Goal: Task Accomplishment & Management: Manage account settings

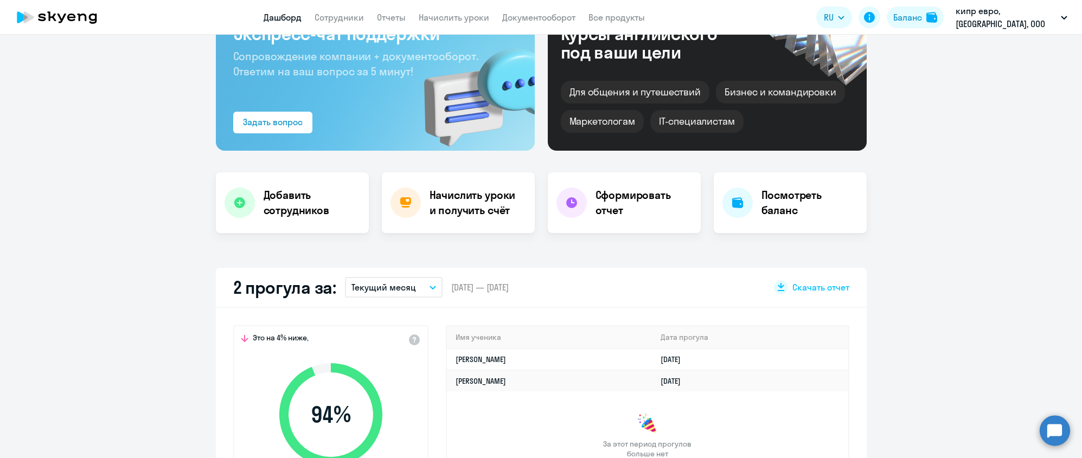
scroll to position [148, 0]
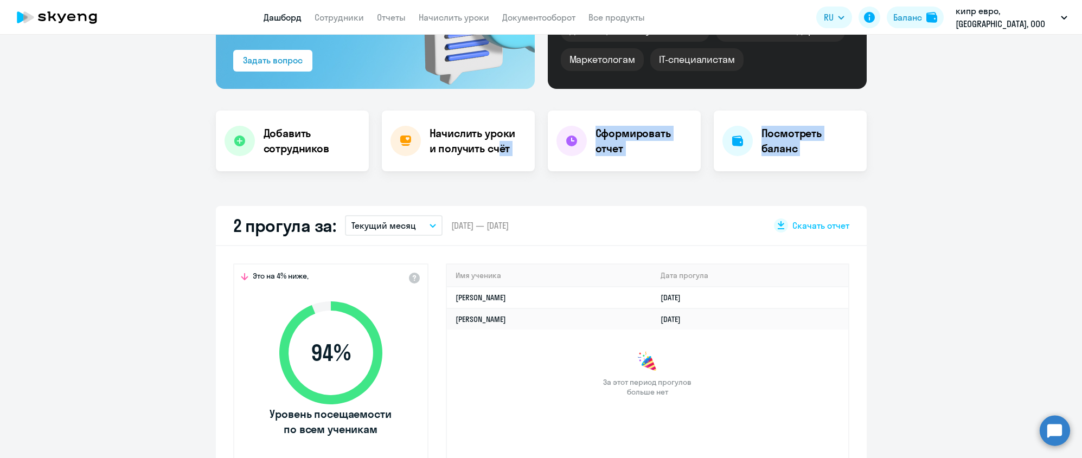
select select "30"
drag, startPoint x: 487, startPoint y: 145, endPoint x: 540, endPoint y: 198, distance: 75.5
click at [517, 211] on ng-component "Важные контакты Экспресс-чат поддержки Сопровождение компании + документооборот…" at bounding box center [541, 425] width 1082 height 1050
click at [654, 230] on div "2 прогула за: Текущий месяц – [DATE] — [DATE] Скачать отчет" at bounding box center [541, 226] width 651 height 40
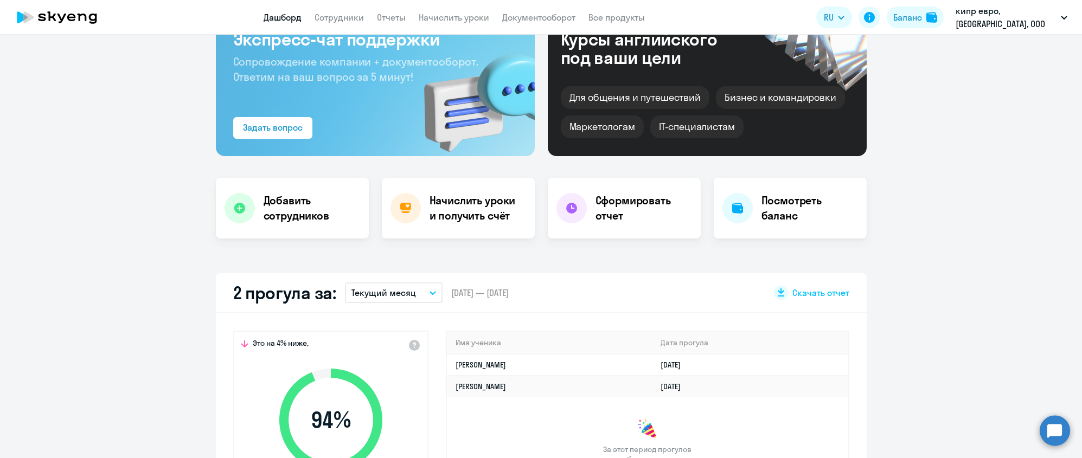
scroll to position [0, 0]
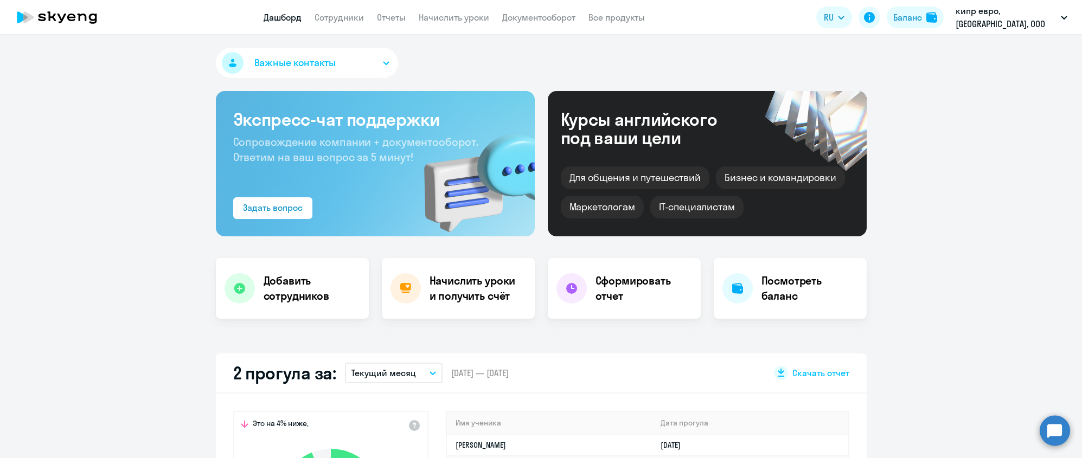
click at [462, 23] on app-menu-item-link "Начислить уроки" at bounding box center [454, 18] width 71 height 14
click at [465, 17] on link "Начислить уроки" at bounding box center [454, 17] width 71 height 11
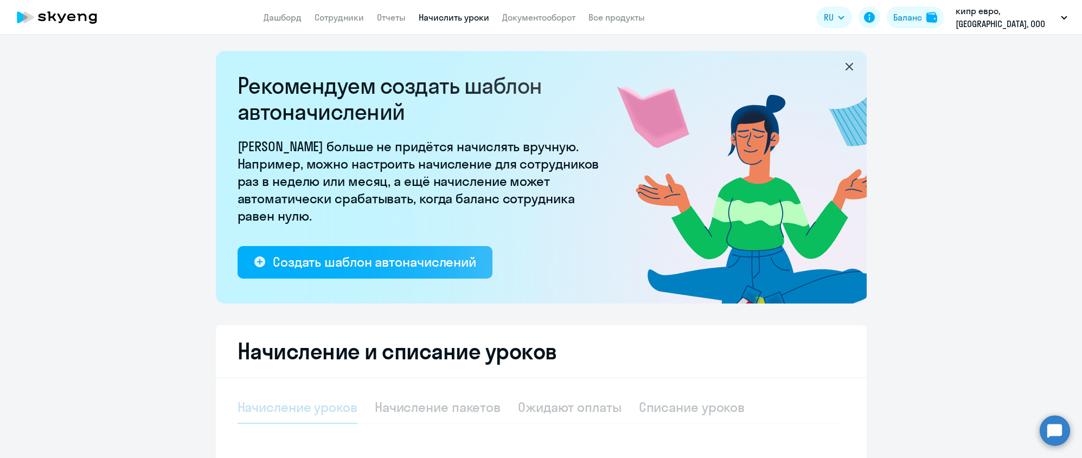
select select "10"
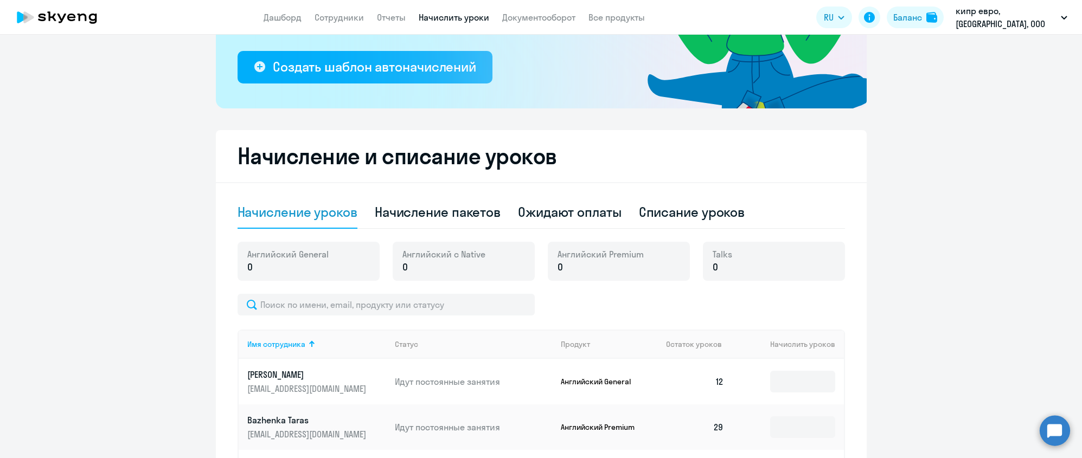
scroll to position [197, 0]
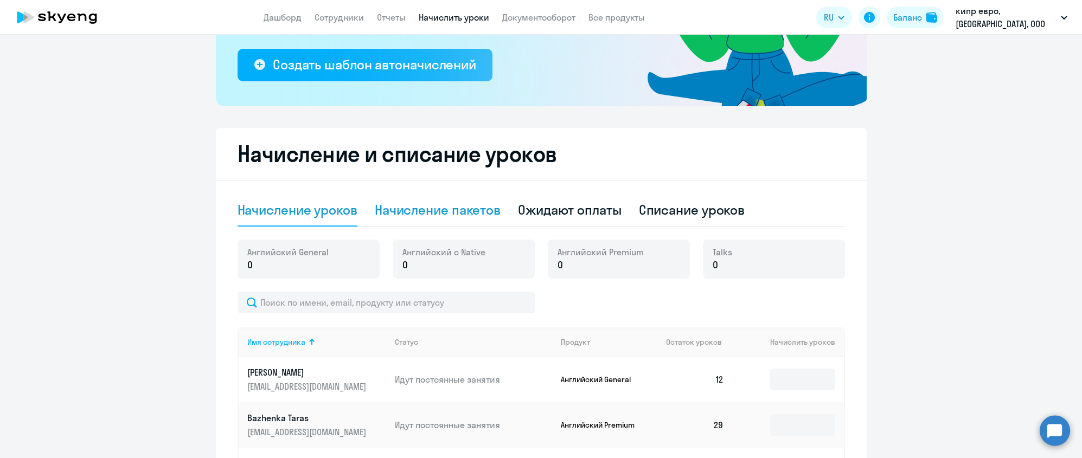
click at [455, 212] on div "Начисление пакетов" at bounding box center [438, 209] width 126 height 17
select select "10"
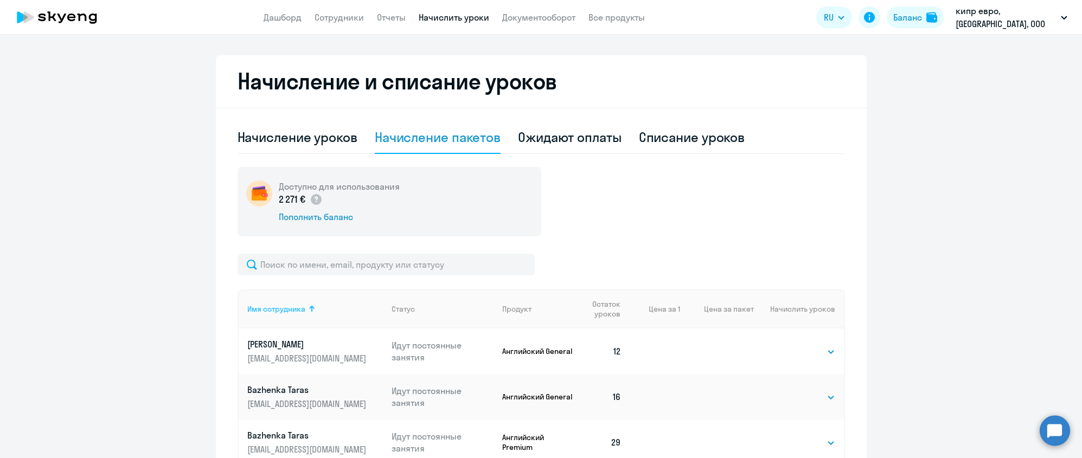
scroll to position [310, 0]
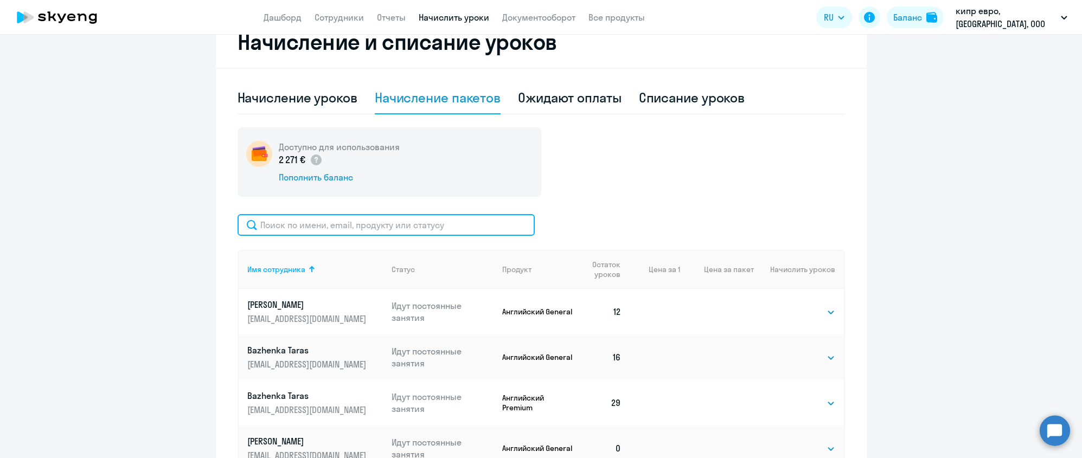
click at [348, 221] on input "text" at bounding box center [386, 225] width 297 height 22
paste input "[EMAIL_ADDRESS][DOMAIN_NAME]"
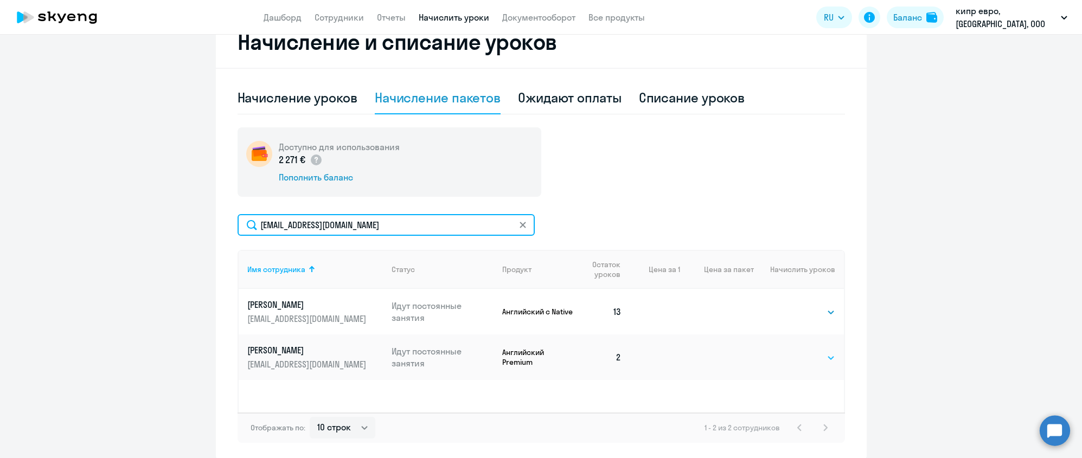
type input "[EMAIL_ADDRESS][DOMAIN_NAME]"
click at [828, 358] on select "Выбрать 4 8 16 32 64 96 128" at bounding box center [813, 357] width 44 height 13
click at [825, 357] on select "Выбрать 4 8 16 32 64 96 128" at bounding box center [813, 357] width 44 height 13
select select "32"
click at [791, 351] on select "Выбрать 4 8 16 32 64 96 128" at bounding box center [813, 357] width 44 height 13
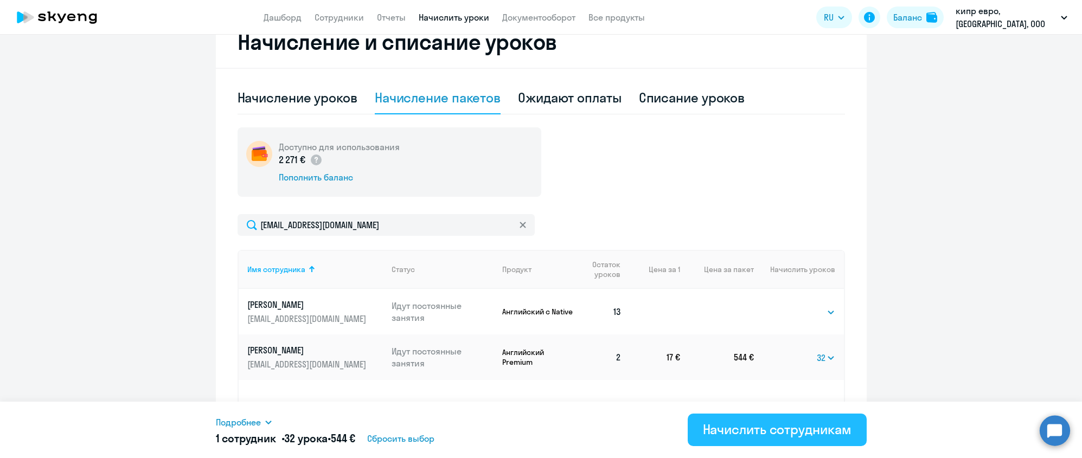
click at [778, 434] on div "Начислить сотрудникам" at bounding box center [777, 429] width 149 height 17
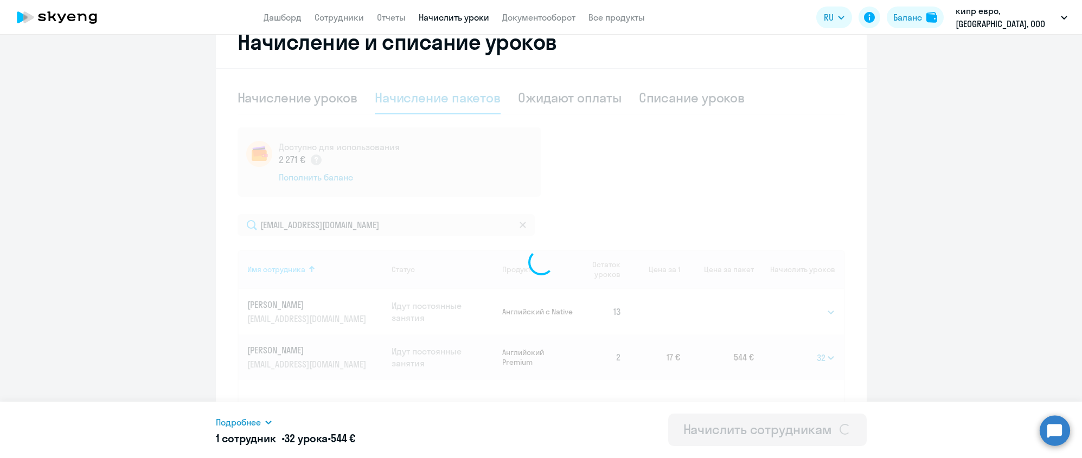
select select
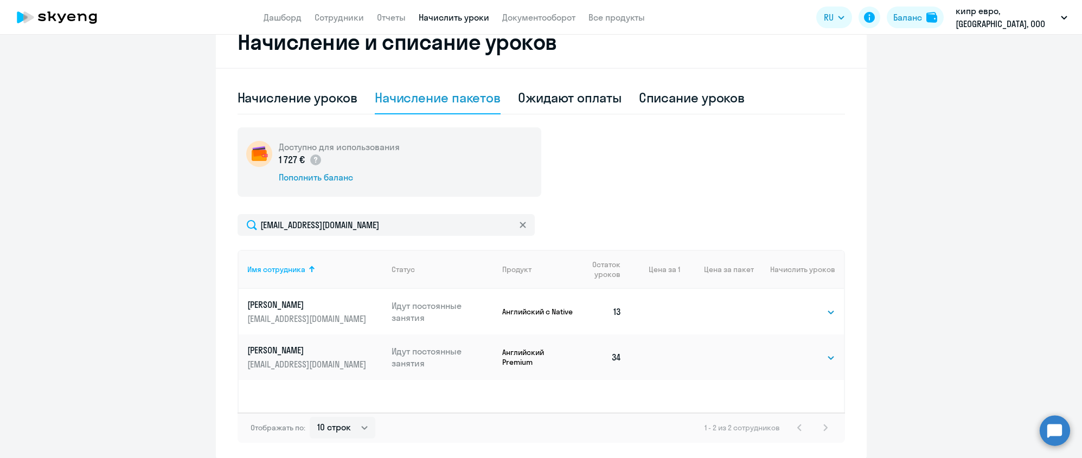
click at [520, 226] on icon at bounding box center [523, 225] width 6 height 6
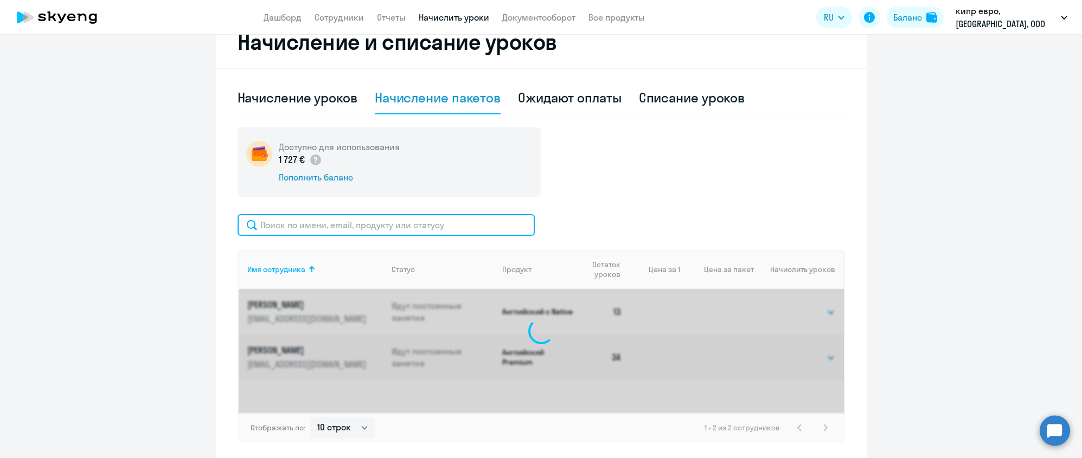
click at [420, 229] on input "text" at bounding box center [386, 225] width 297 height 22
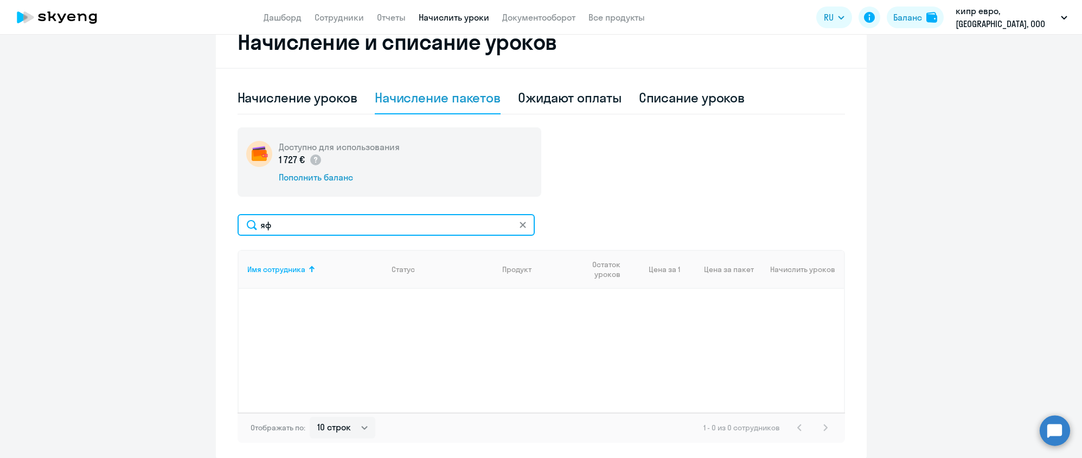
type input "я"
type input "zab"
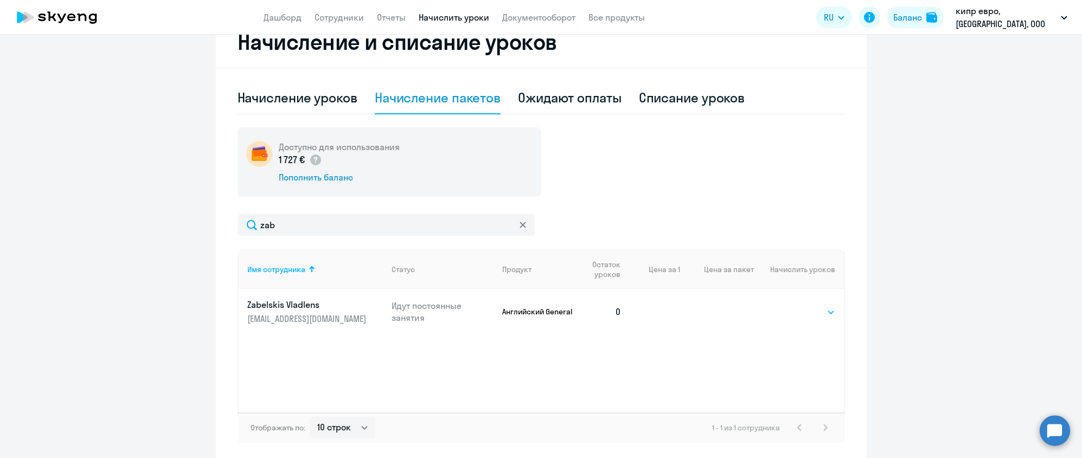
click at [824, 313] on select "Выбрать 4 8 16 32 64 96 128" at bounding box center [813, 312] width 44 height 13
select select "32"
click at [791, 306] on select "Выбрать 4 8 16 32 64 96 128" at bounding box center [813, 312] width 44 height 13
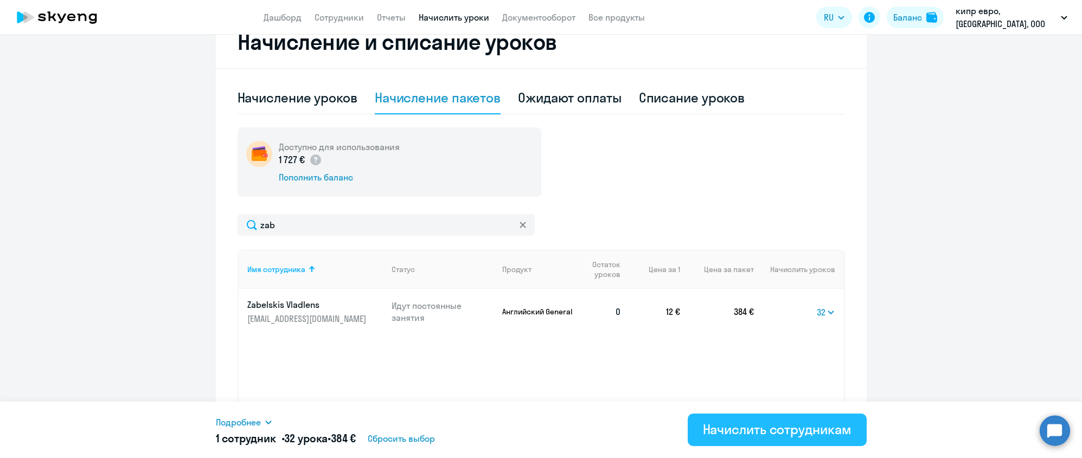
click at [808, 433] on div "Начислить сотрудникам" at bounding box center [777, 429] width 149 height 17
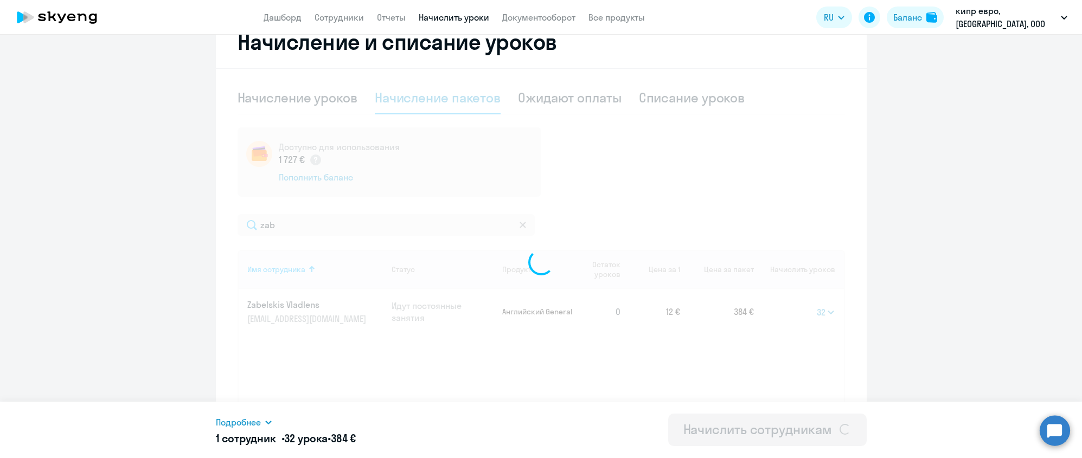
select select
